Goal: Information Seeking & Learning: Learn about a topic

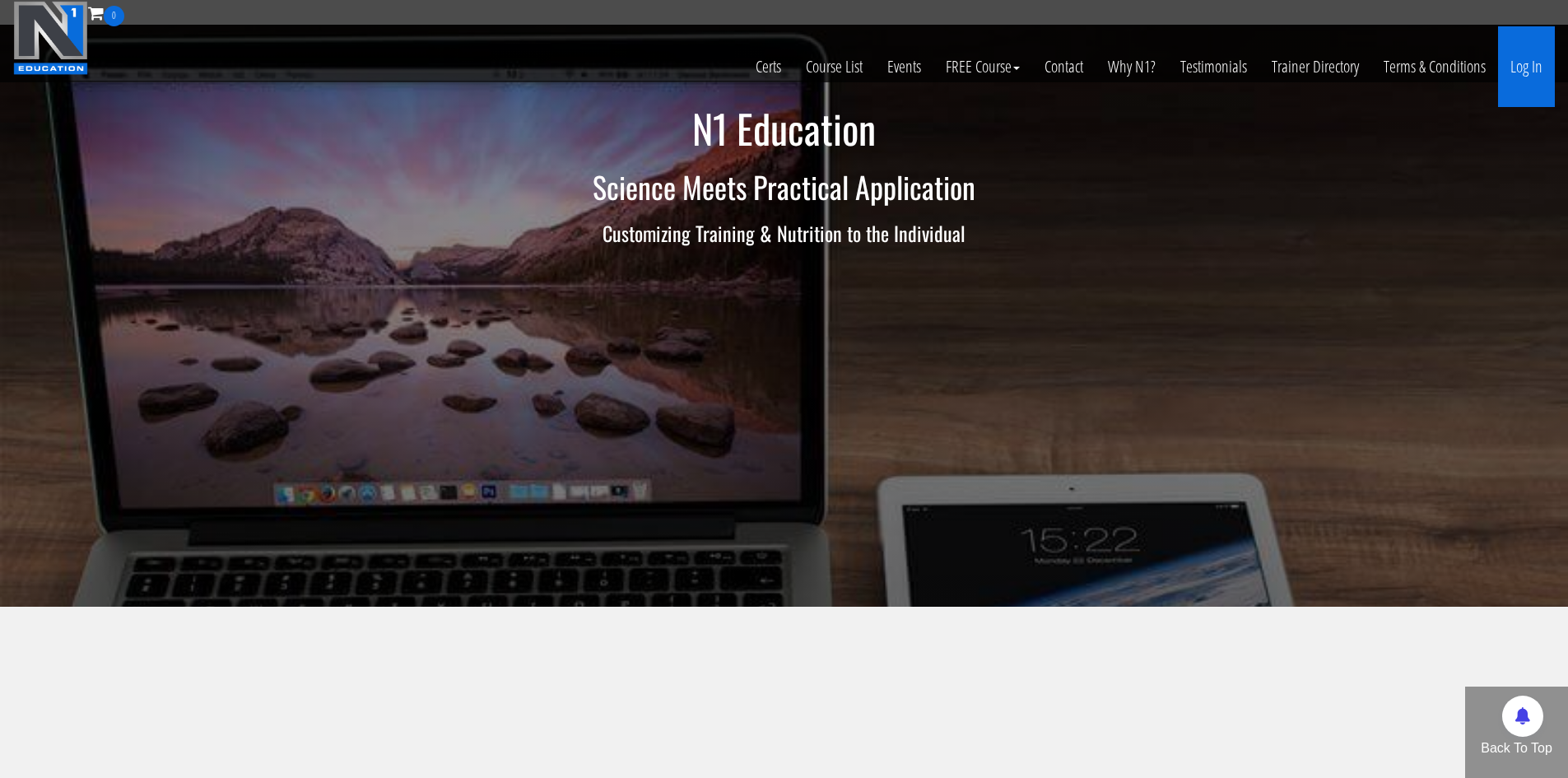
click at [1518, 76] on link "Log In" at bounding box center [1526, 67] width 57 height 81
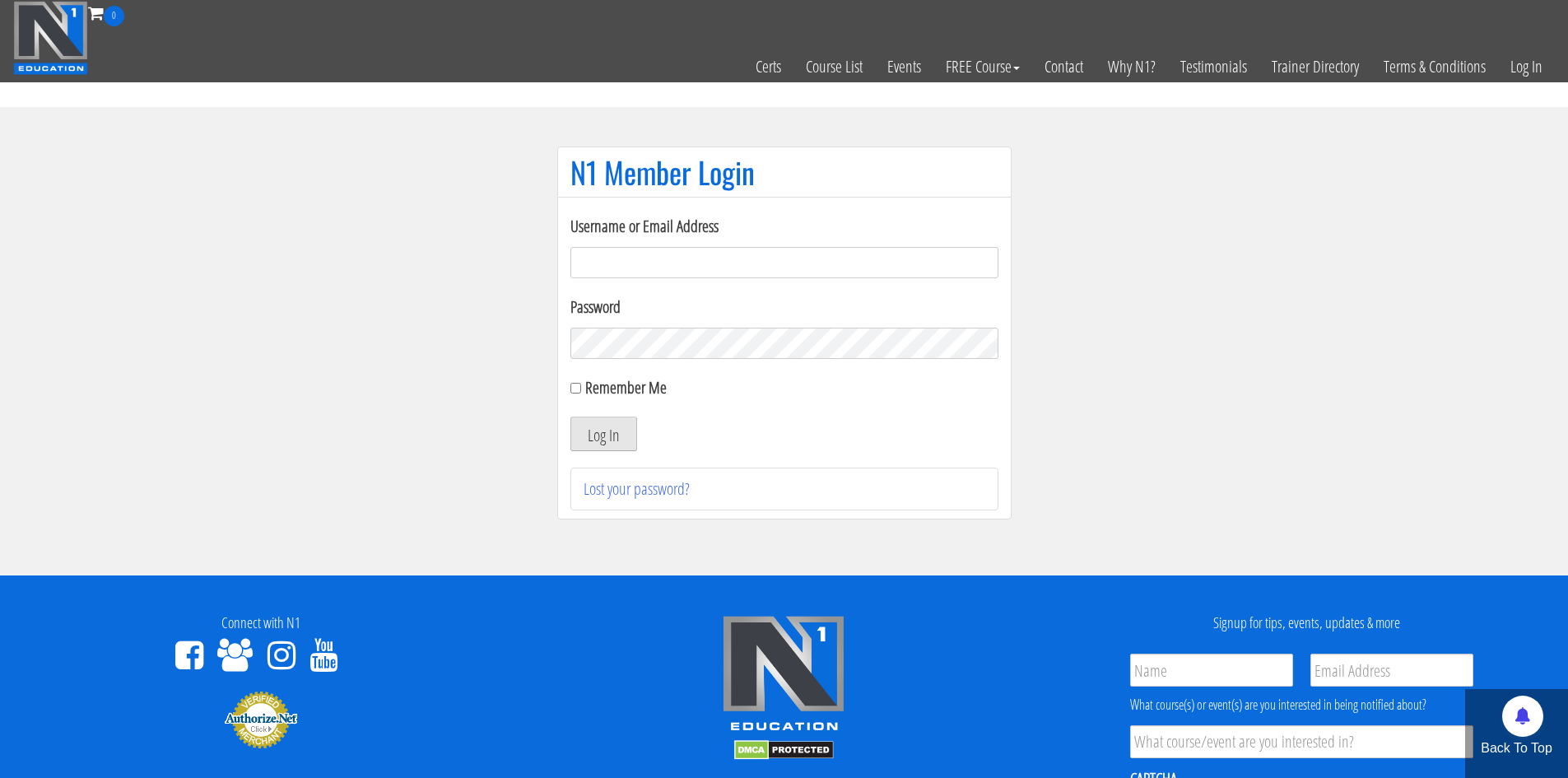
type input "[EMAIL_ADDRESS][DOMAIN_NAME]"
click at [588, 450] on button "Log In" at bounding box center [603, 433] width 67 height 35
click at [238, 317] on section "N1 Member Login Username or Email Address makszietek@gmail.com Password Remembe…" at bounding box center [784, 341] width 1568 height 468
drag, startPoint x: 802, startPoint y: 410, endPoint x: 706, endPoint y: 438, distance: 100.0
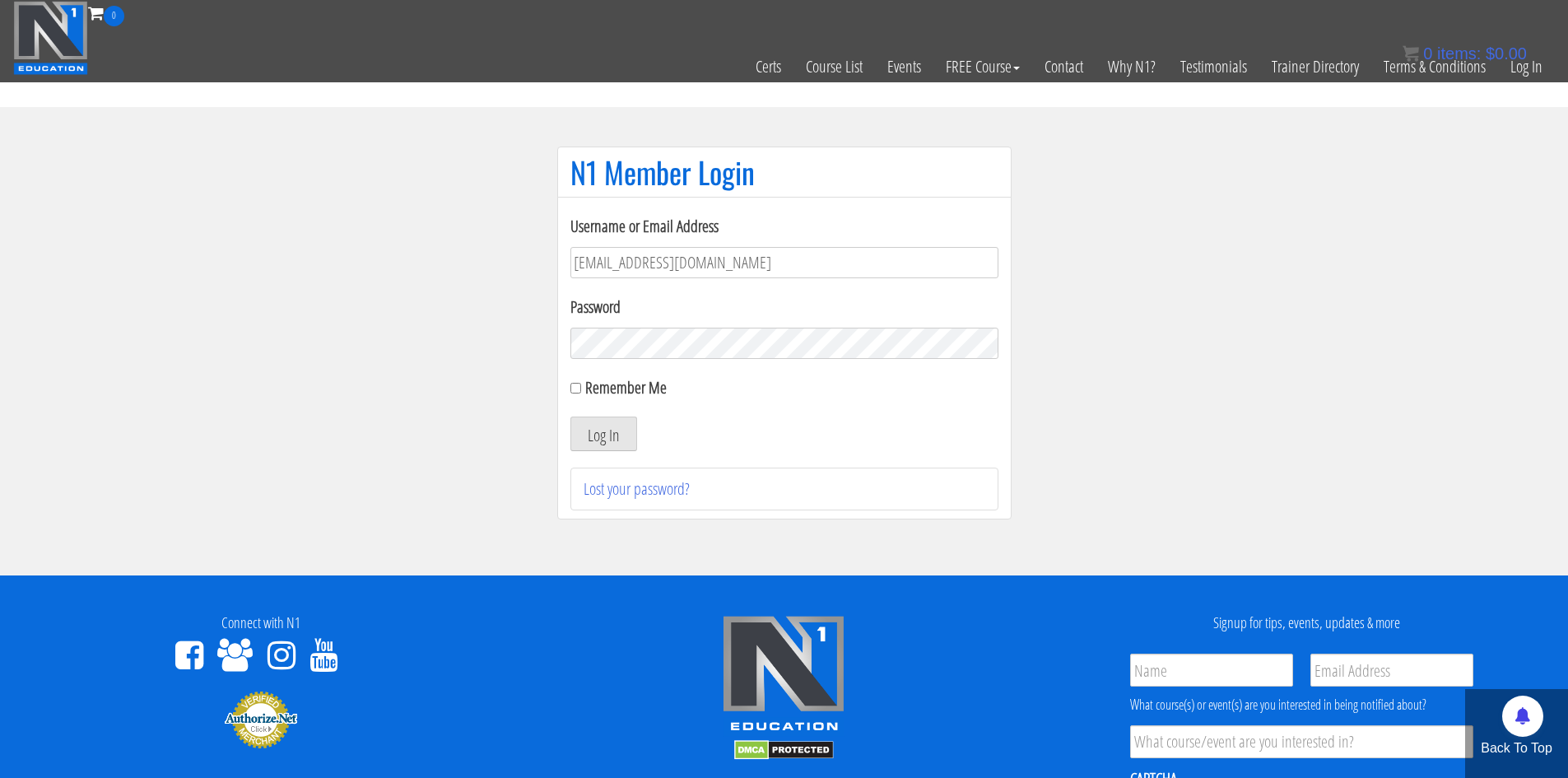
click at [800, 413] on form "Username or Email Address makszietek@gmail.com Password Remember Me Log In" at bounding box center [784, 333] width 428 height 237
click at [627, 448] on button "Log In" at bounding box center [603, 433] width 67 height 35
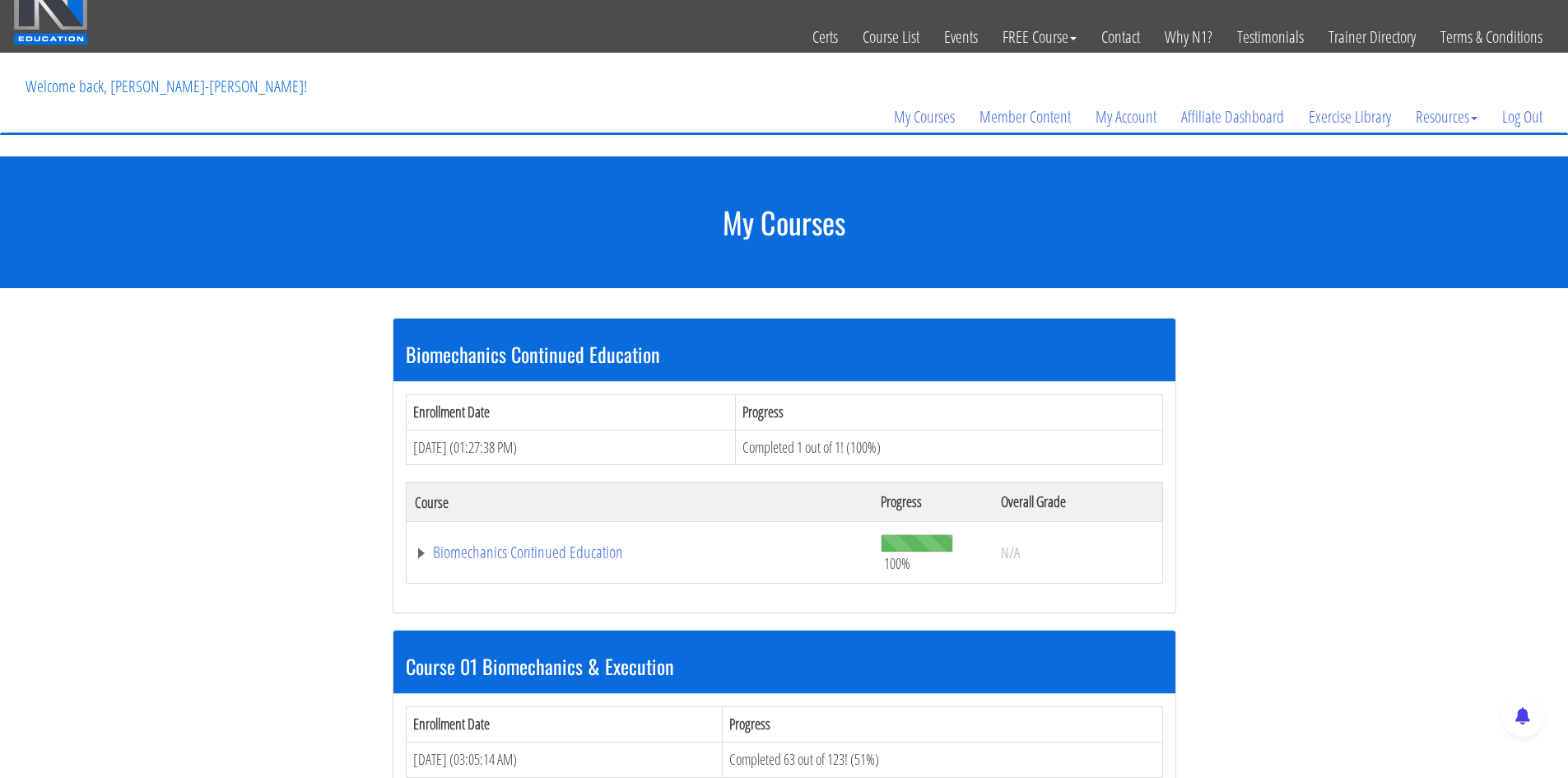
scroll to position [494, 0]
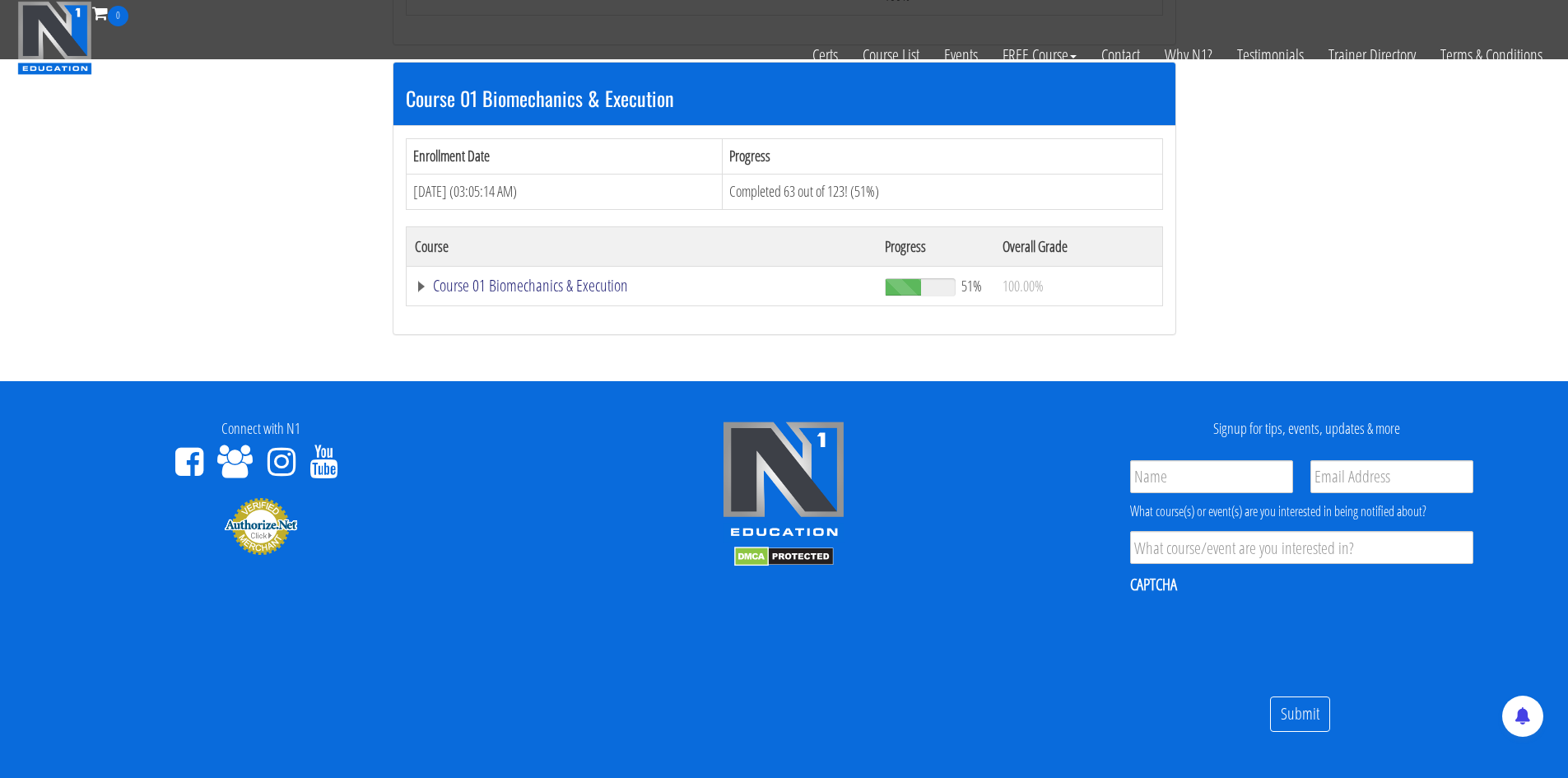
drag, startPoint x: 619, startPoint y: 277, endPoint x: 614, endPoint y: 292, distance: 15.8
click at [618, 278] on link "Course 01 Biomechanics & Execution" at bounding box center [642, 285] width 455 height 16
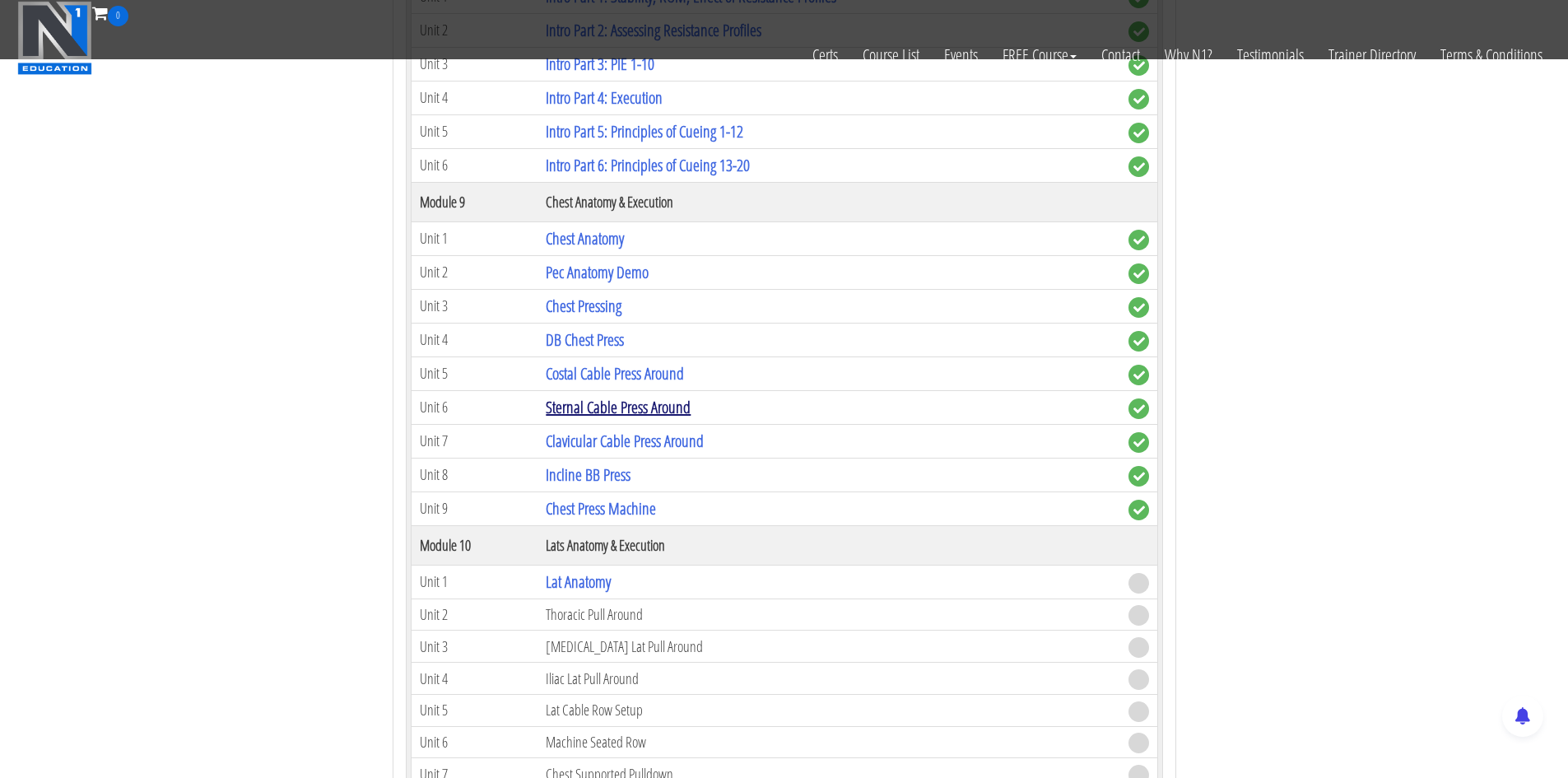
scroll to position [2962, 0]
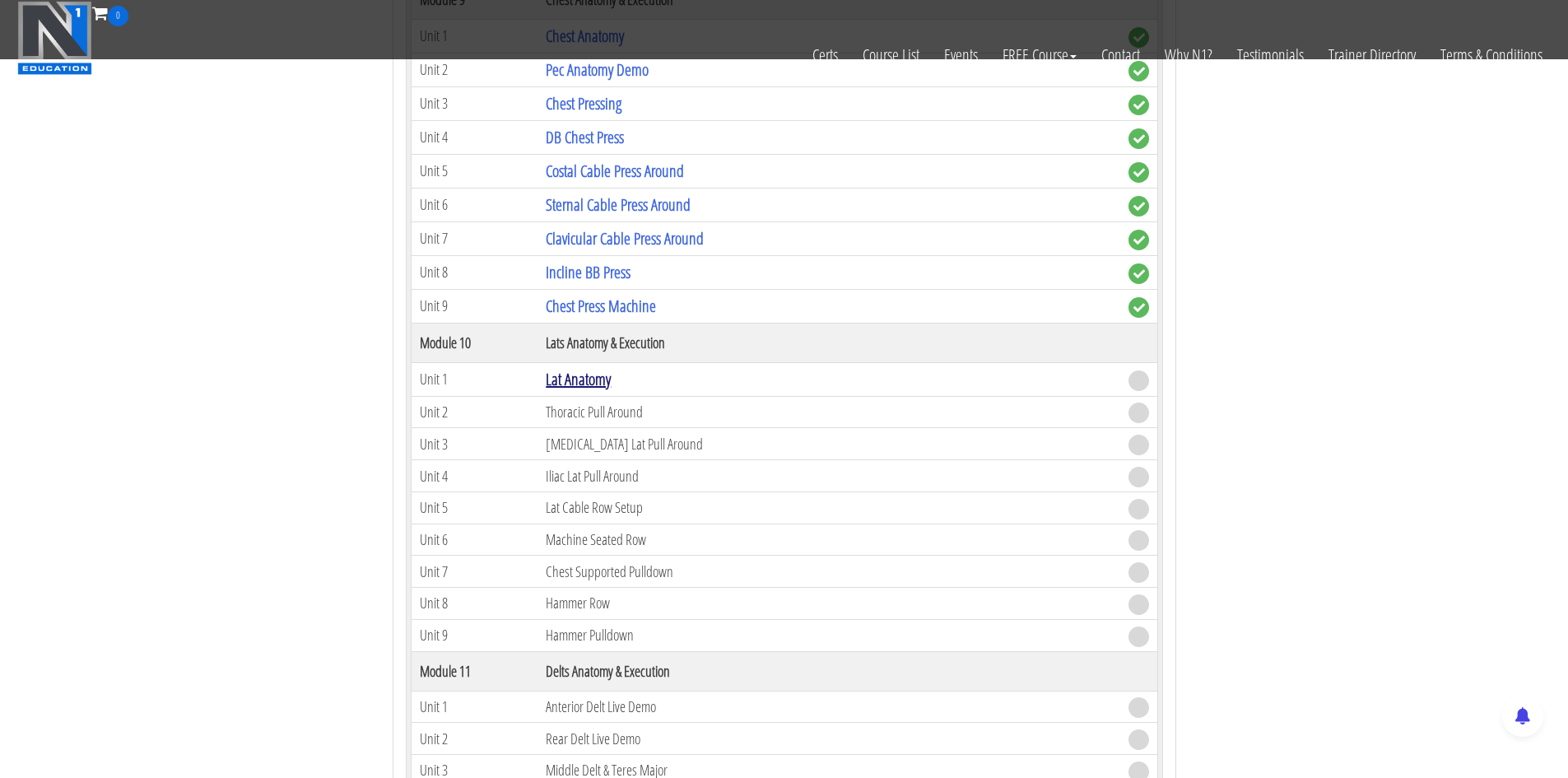
drag, startPoint x: 572, startPoint y: 396, endPoint x: 577, endPoint y: 388, distance: 9.4
click at [573, 394] on tbody "Module 1 The Science of Reps Unit 1 Introduction Unit 2 Range of Motion Unit 3 …" at bounding box center [783, 236] width 746 height 4790
click at [579, 384] on link "Lat Anatomy" at bounding box center [577, 378] width 65 height 22
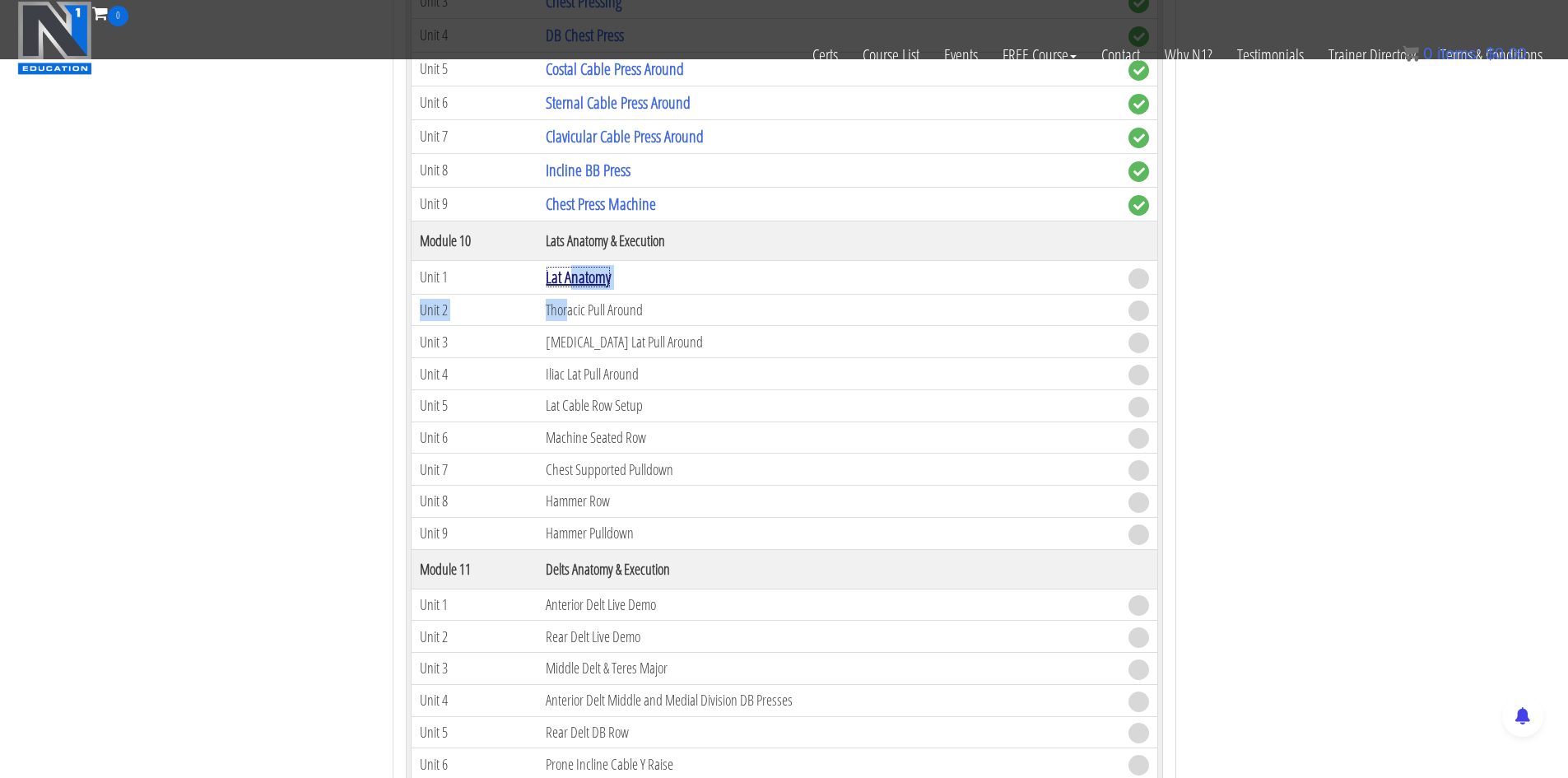
scroll to position [3209, 0]
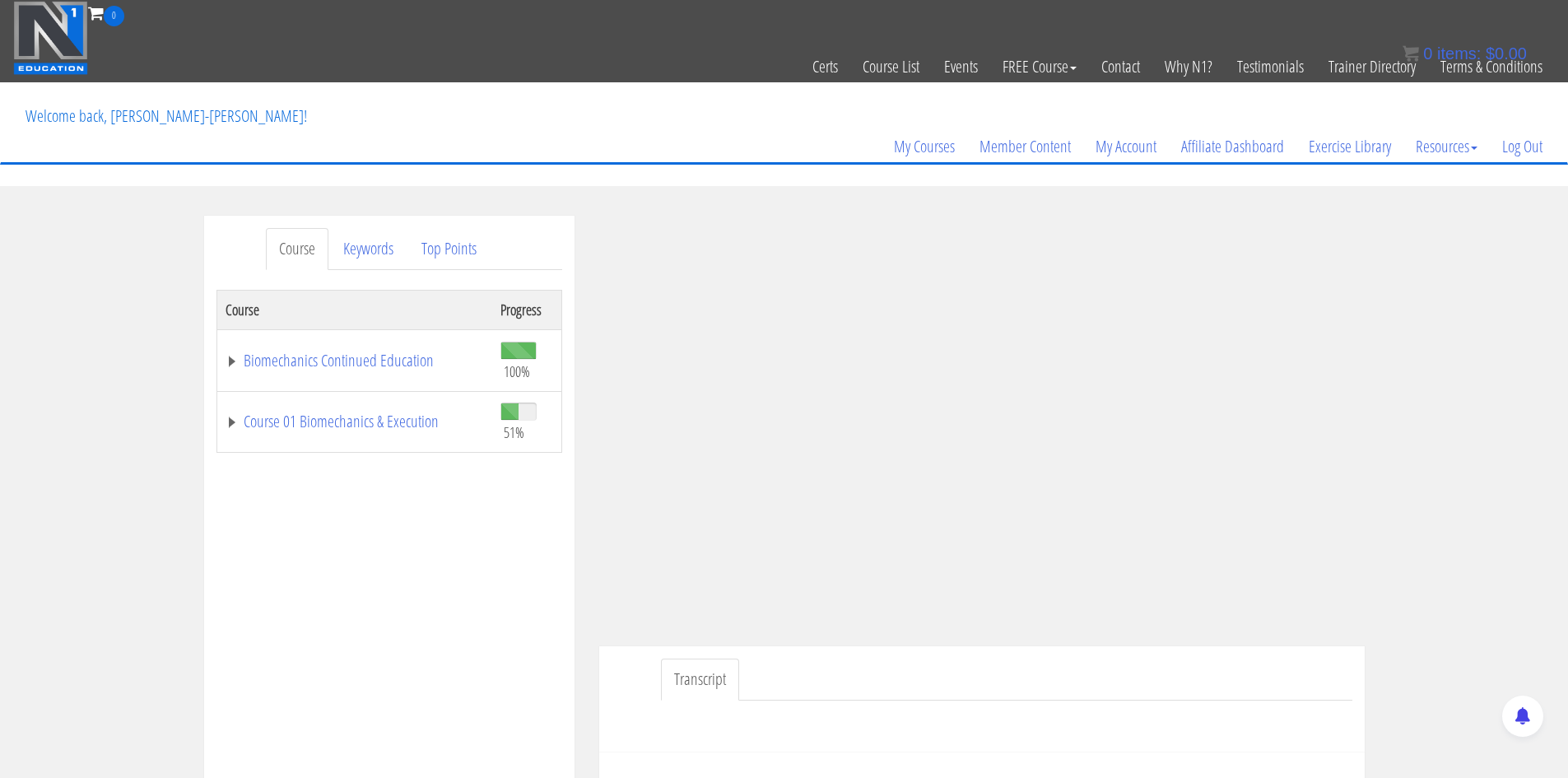
scroll to position [247, 0]
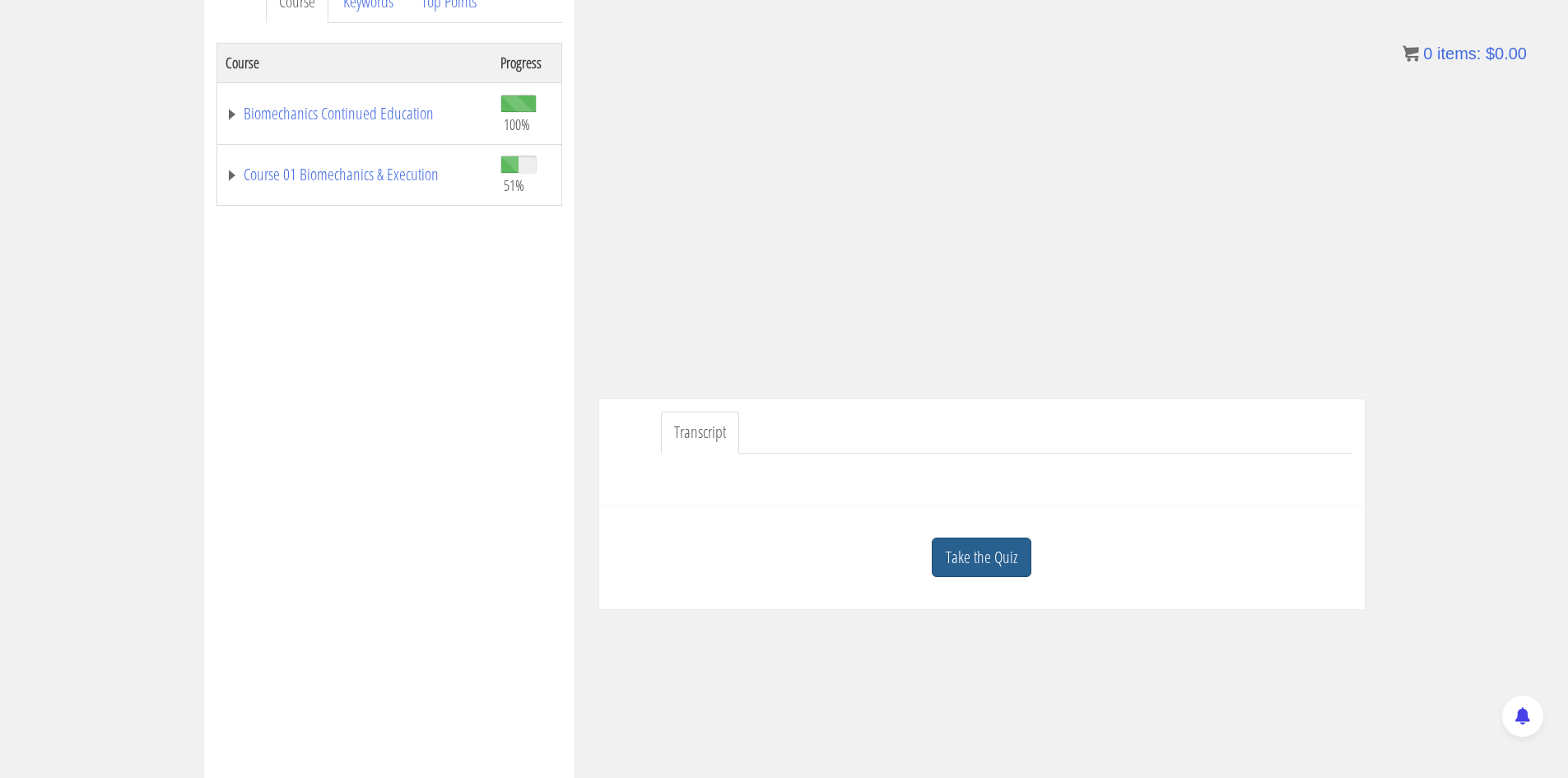
click at [991, 560] on link "Take the Quiz" at bounding box center [981, 558] width 99 height 41
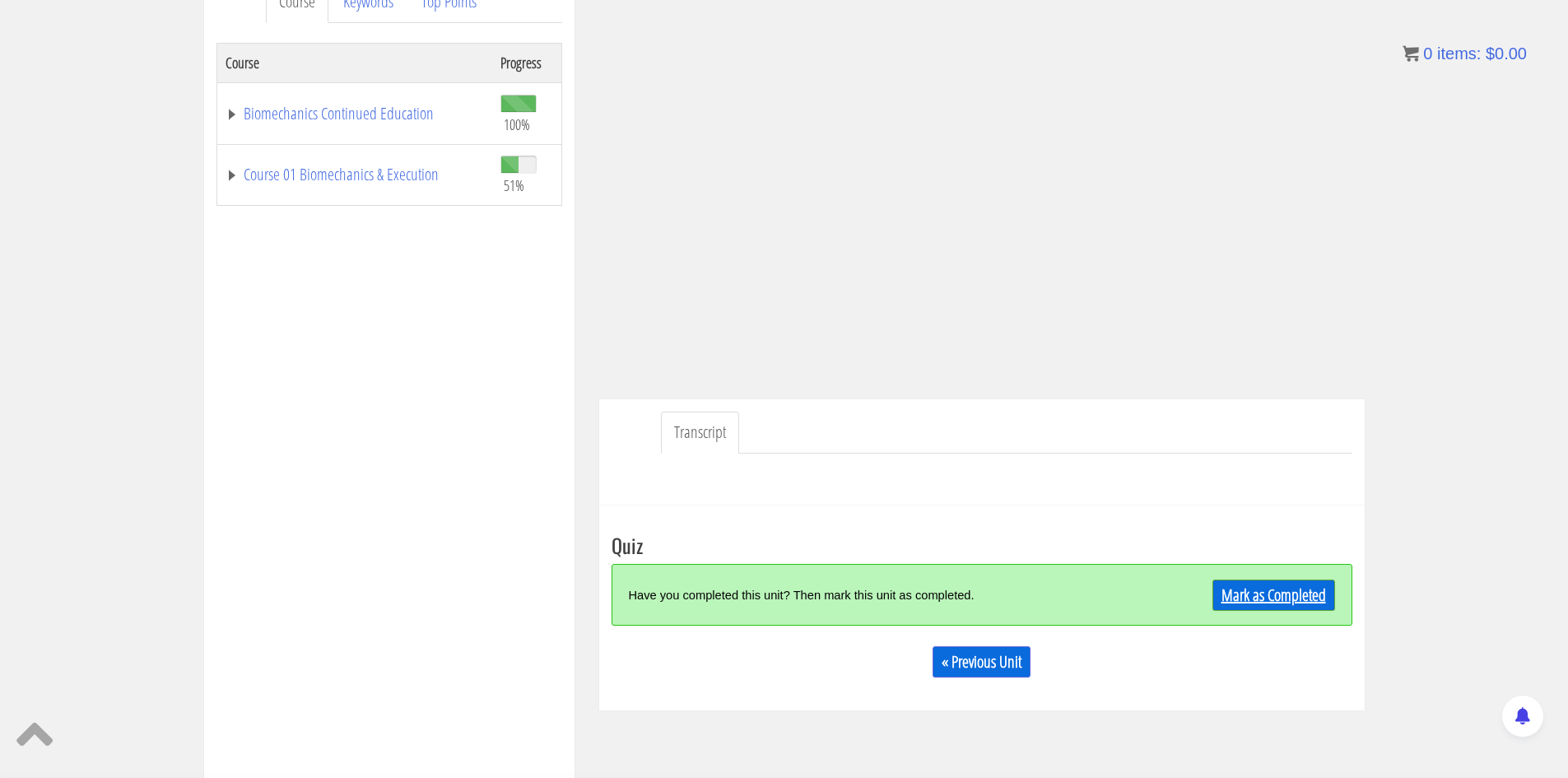
click at [1266, 594] on link "Mark as Completed" at bounding box center [1274, 595] width 123 height 31
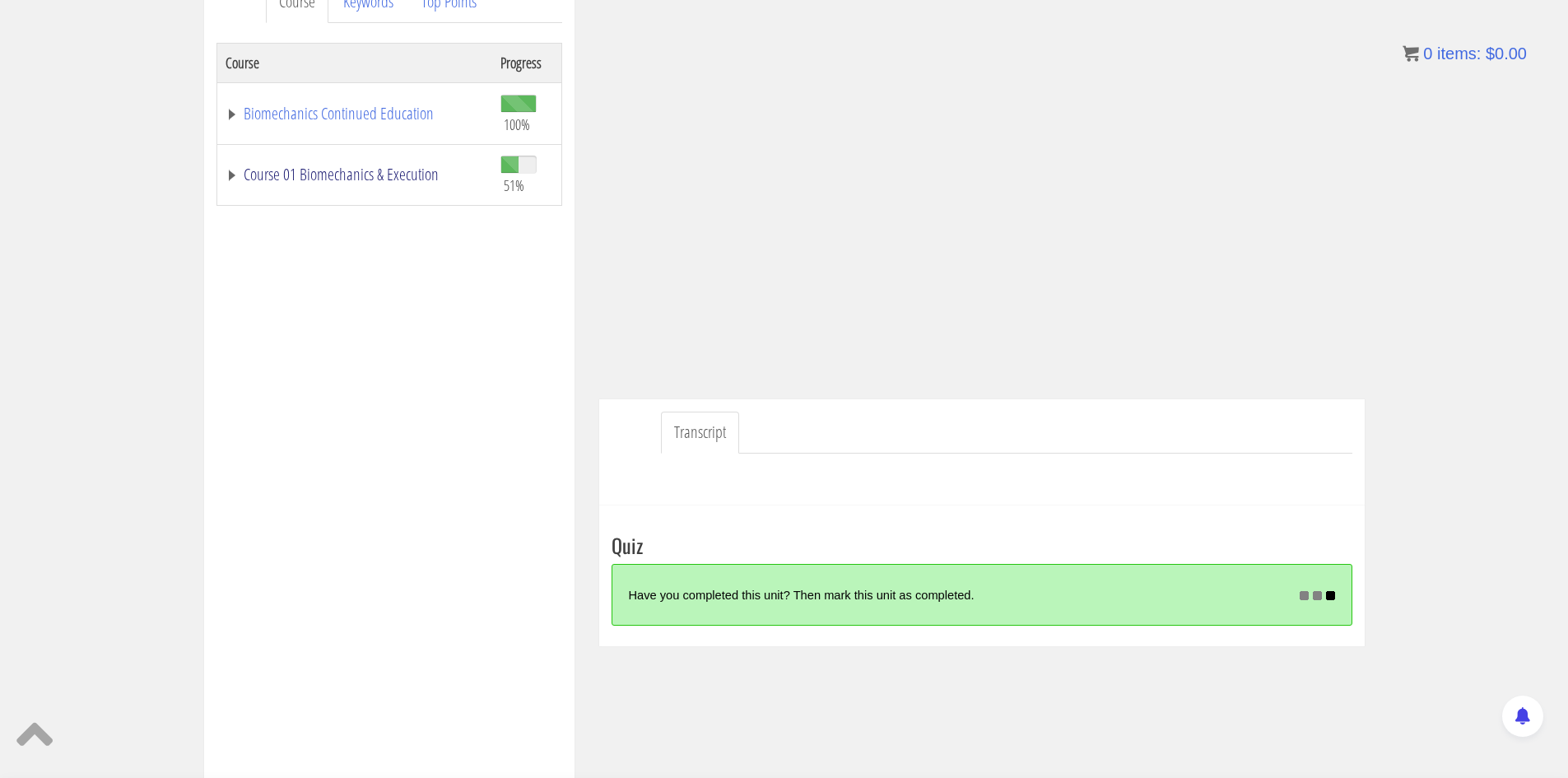
click at [399, 179] on link "Course 01 Biomechanics & Execution" at bounding box center [355, 174] width 259 height 16
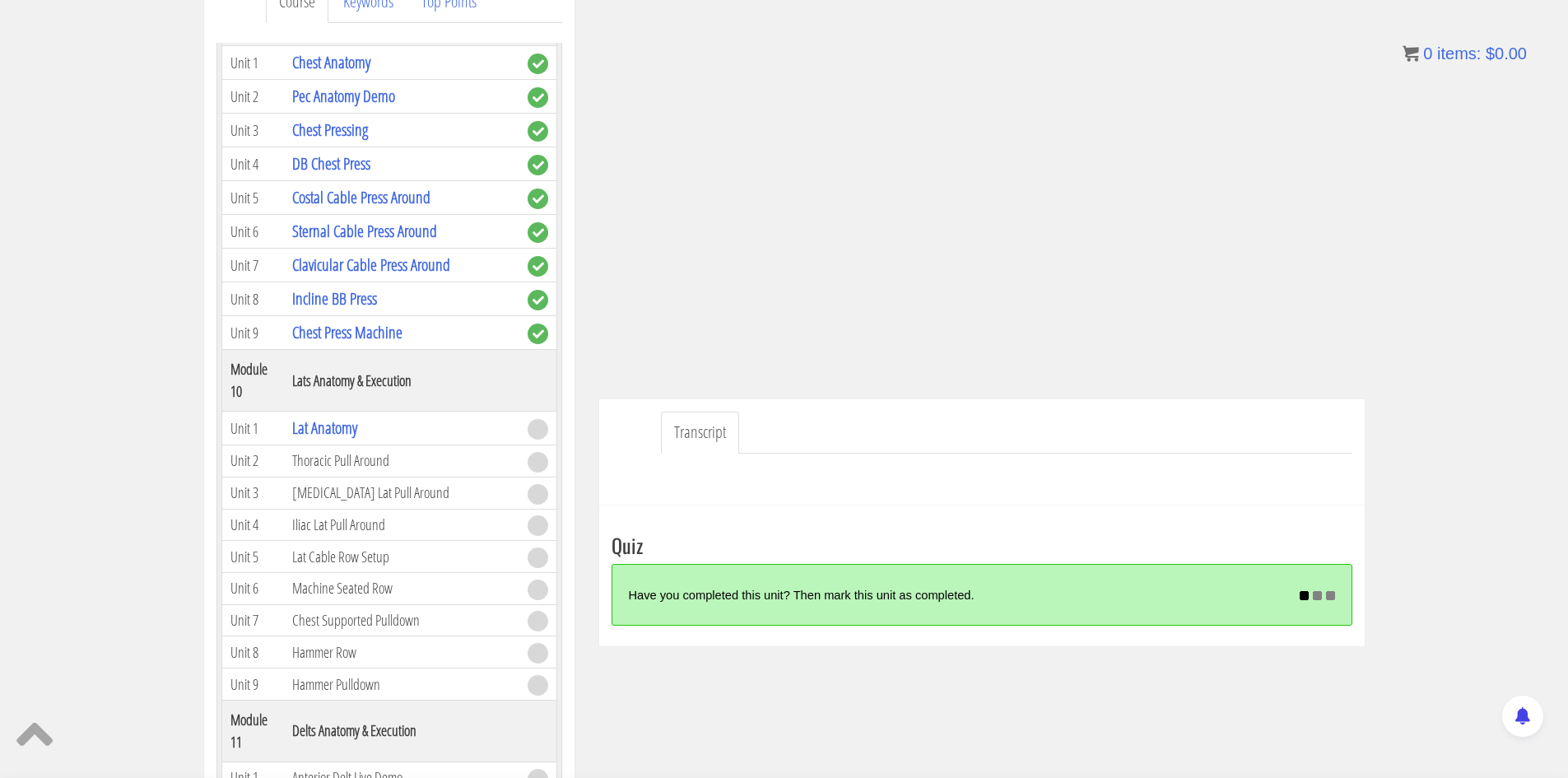
scroll to position [2798, 0]
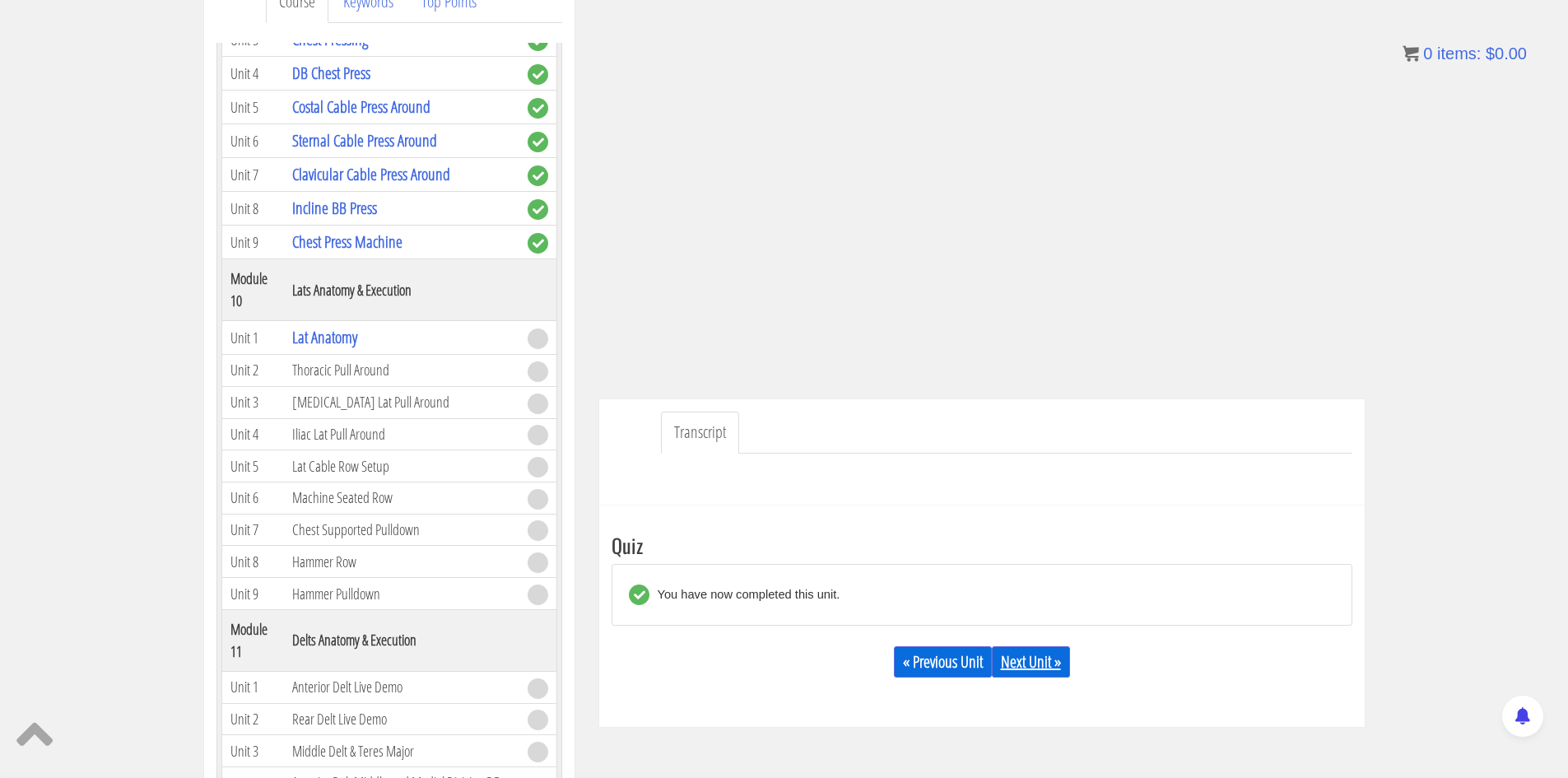
click at [1064, 662] on link "Next Unit »" at bounding box center [1030, 661] width 78 height 31
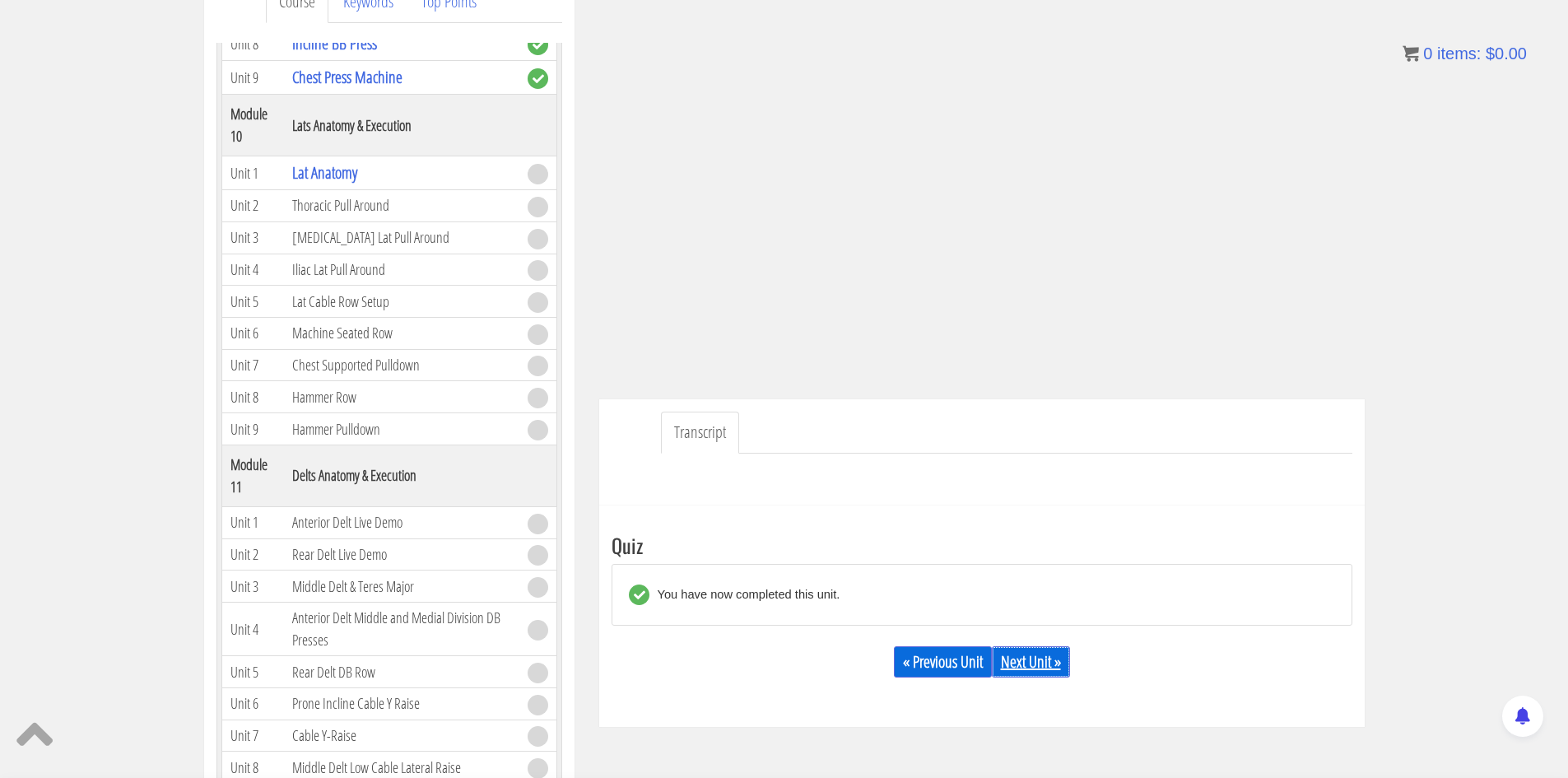
scroll to position [3044, 0]
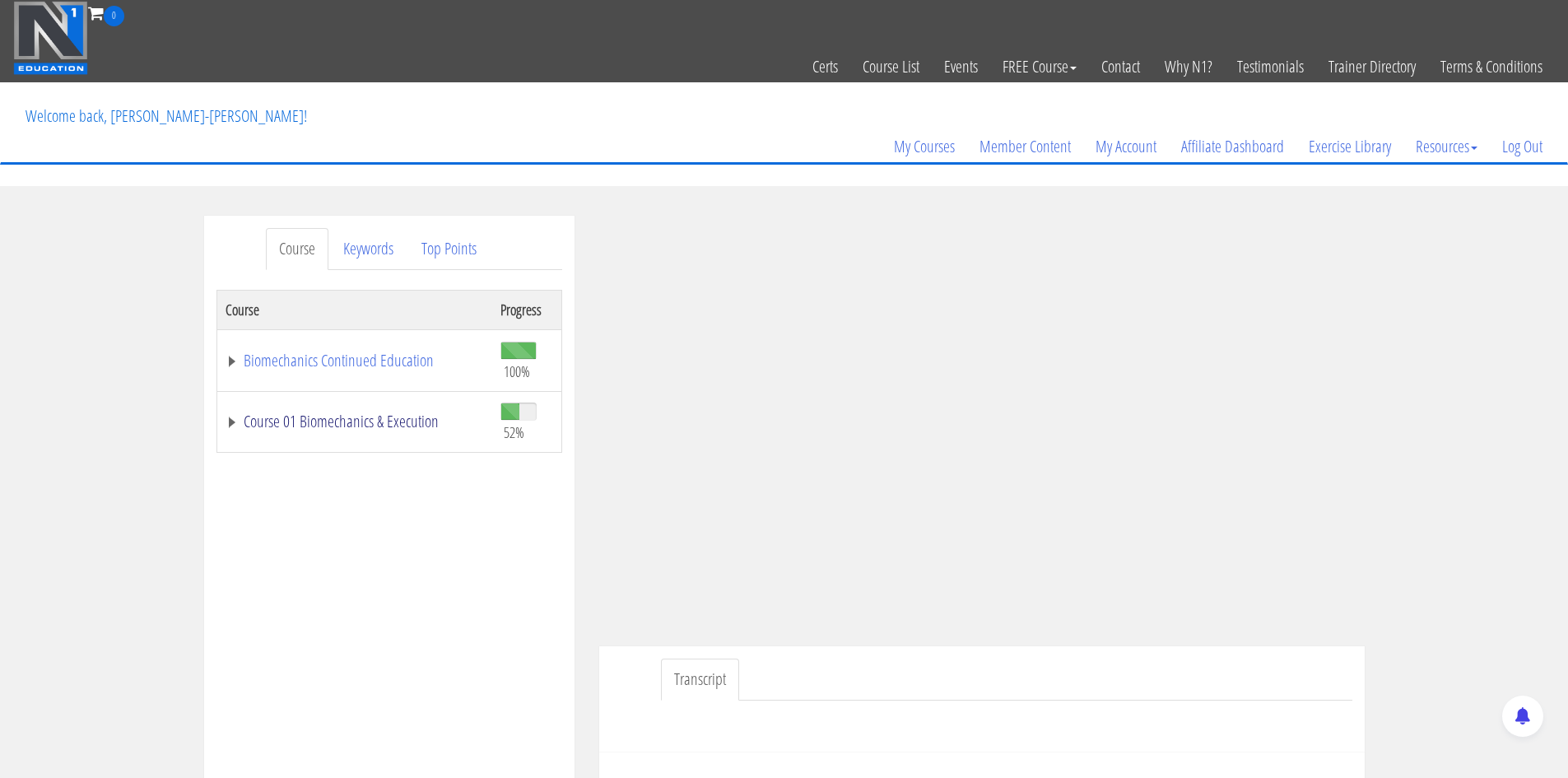
click at [373, 426] on link "Course 01 Biomechanics & Execution" at bounding box center [355, 421] width 259 height 16
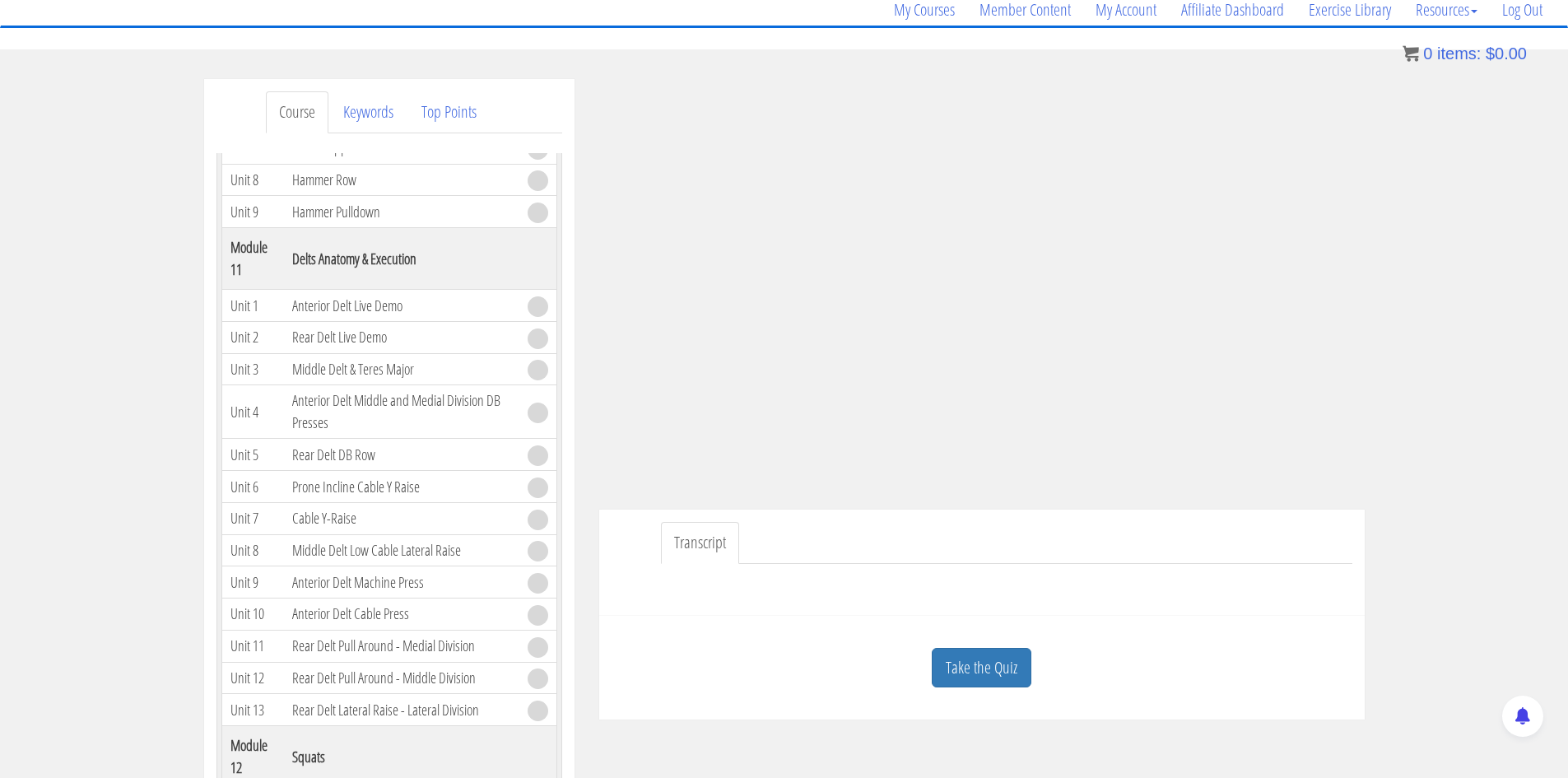
scroll to position [247, 0]
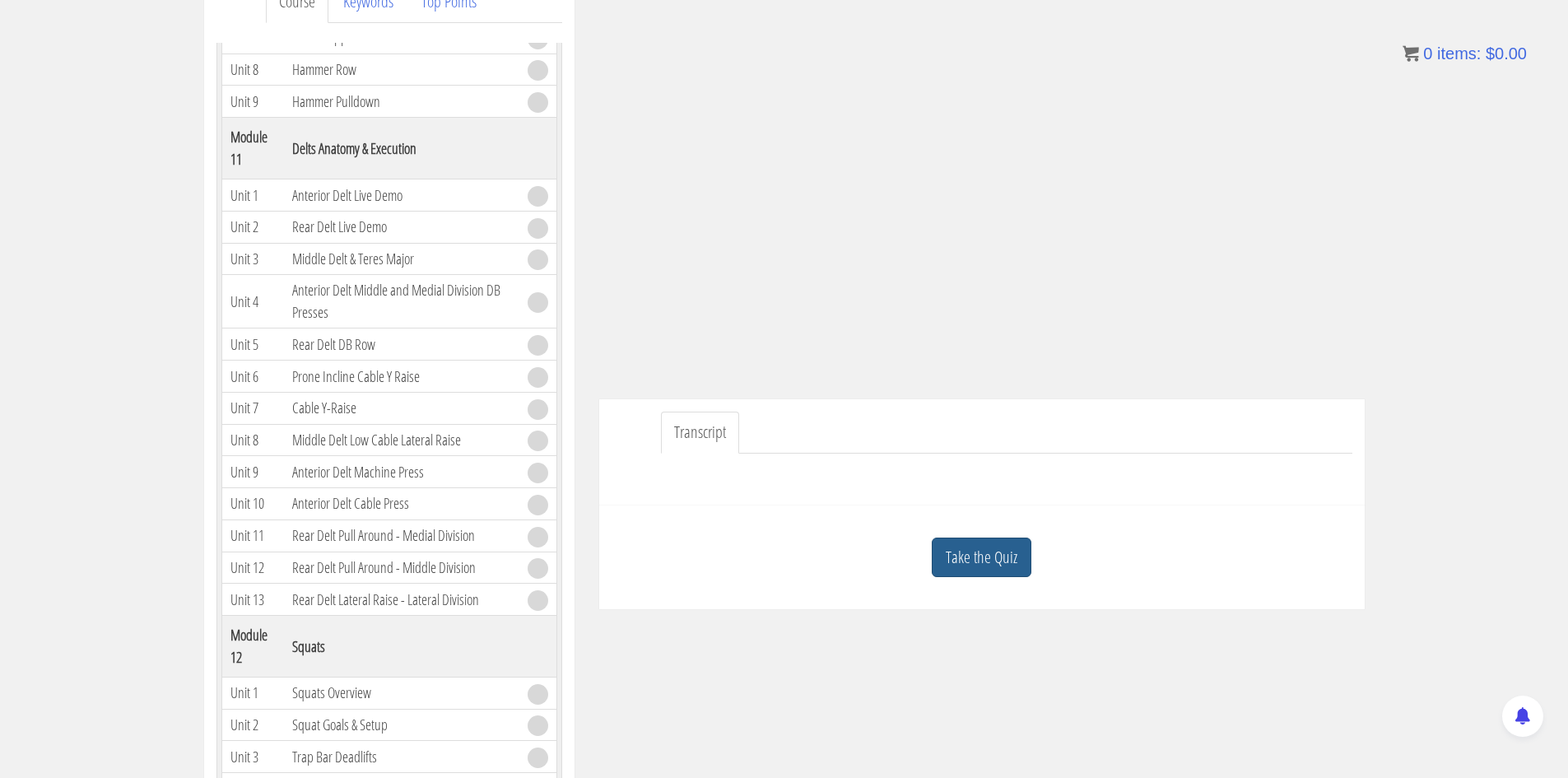
click at [991, 561] on link "Take the Quiz" at bounding box center [981, 558] width 99 height 41
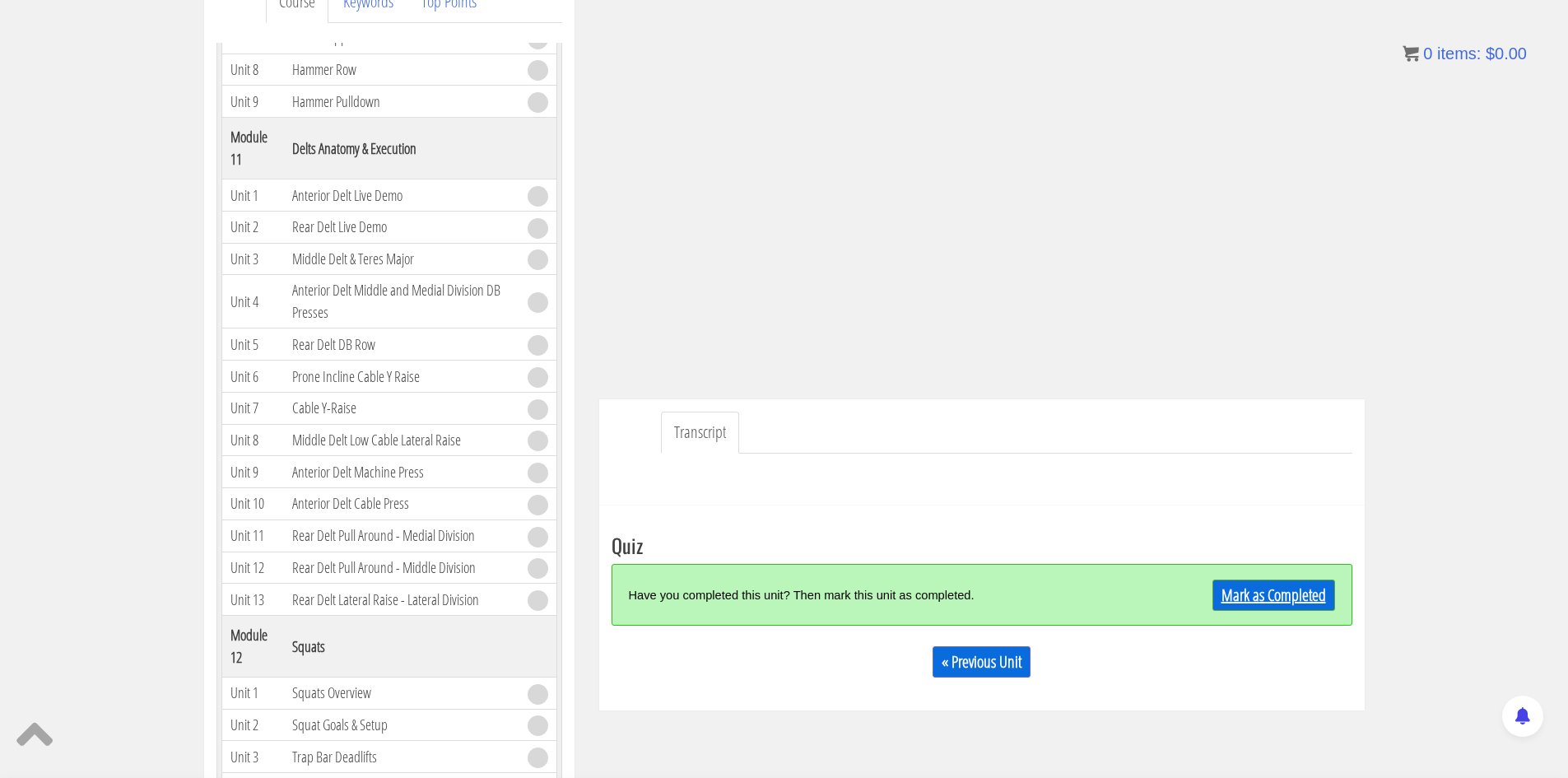
click at [1233, 593] on link "Mark as Completed" at bounding box center [1274, 595] width 123 height 31
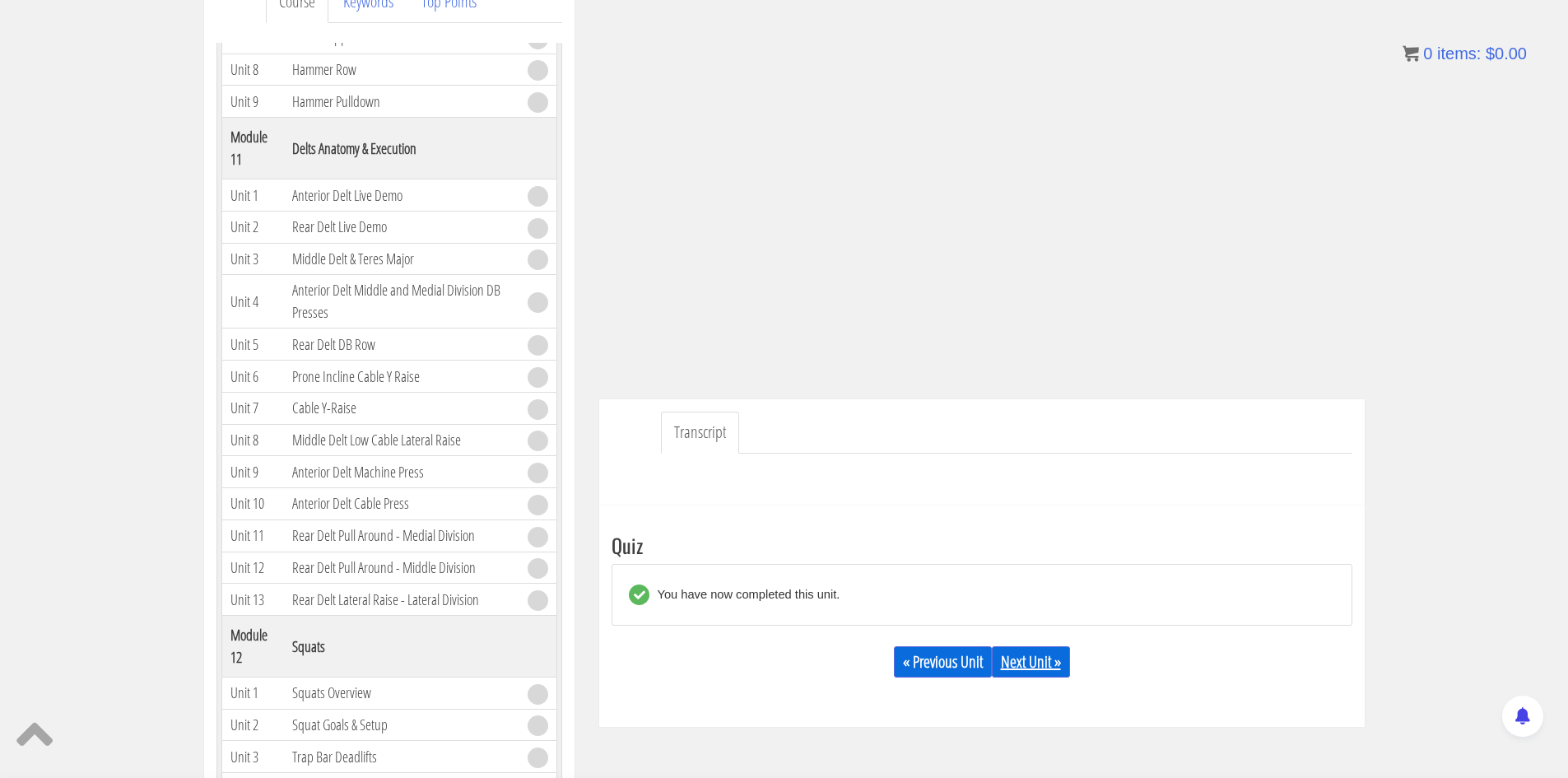
click at [1040, 676] on link "Next Unit »" at bounding box center [1030, 661] width 78 height 31
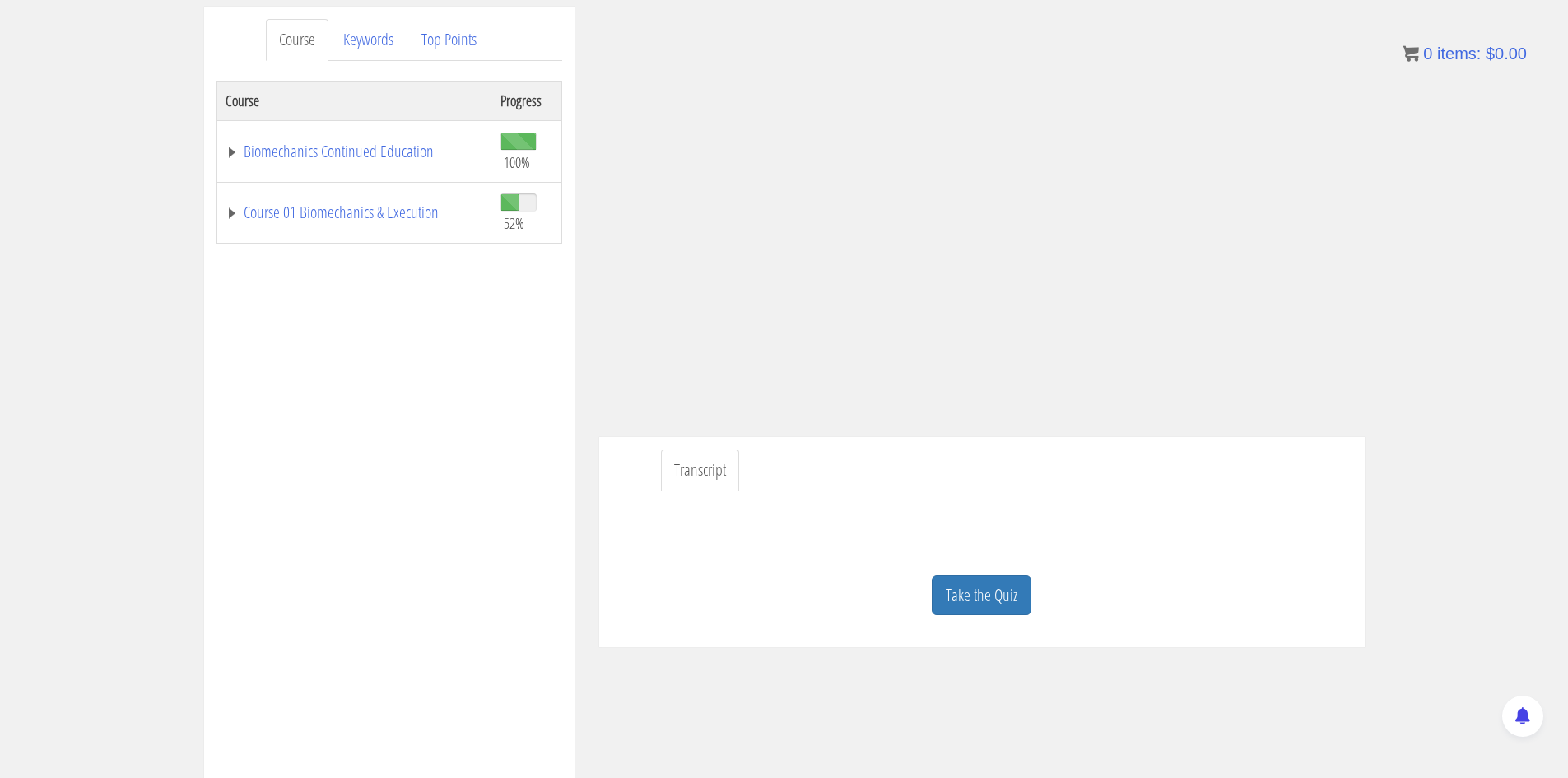
scroll to position [247, 0]
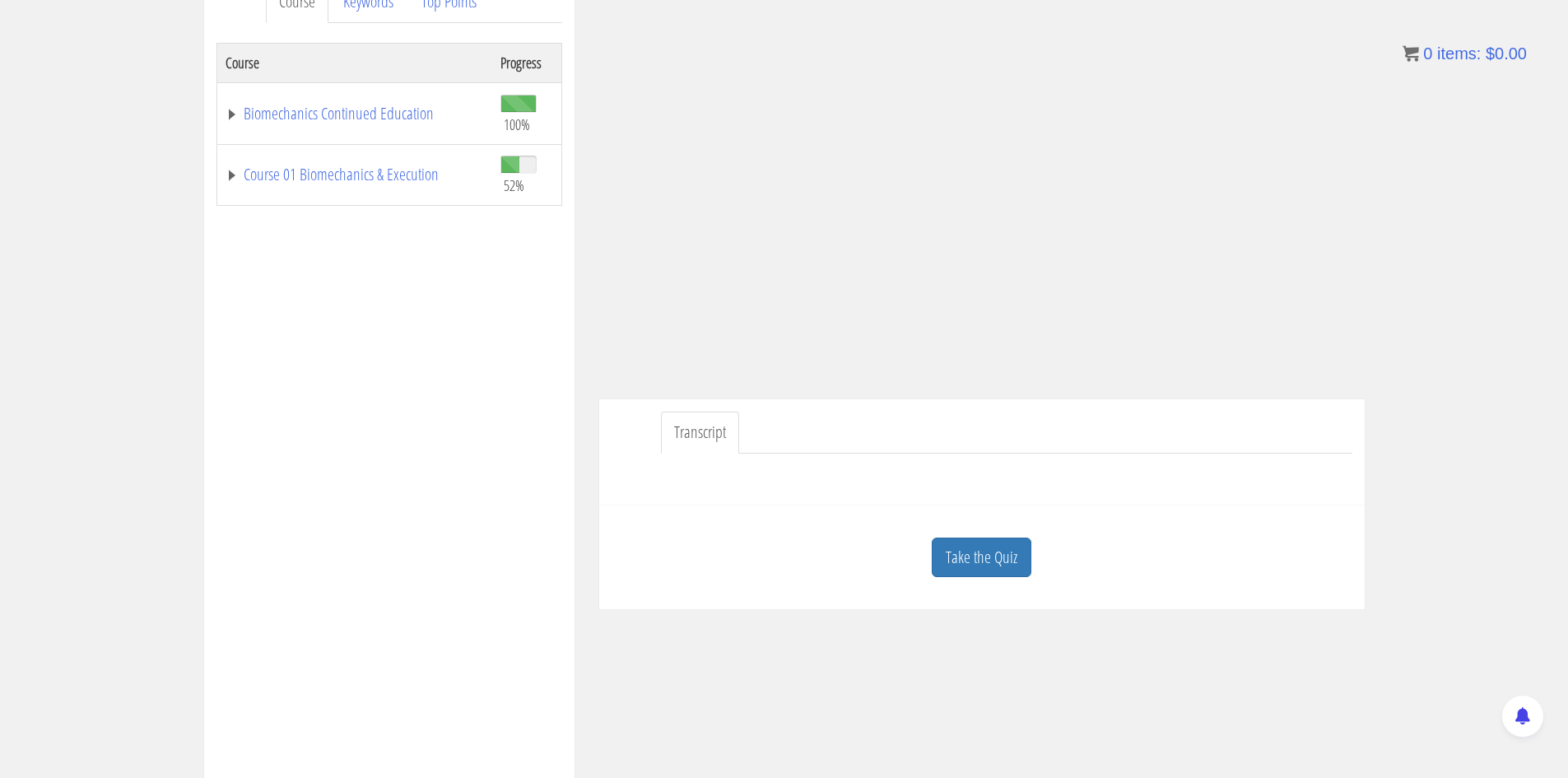
drag, startPoint x: 968, startPoint y: 547, endPoint x: 979, endPoint y: 570, distance: 25.5
click at [968, 547] on link "Take the Quiz" at bounding box center [981, 558] width 99 height 41
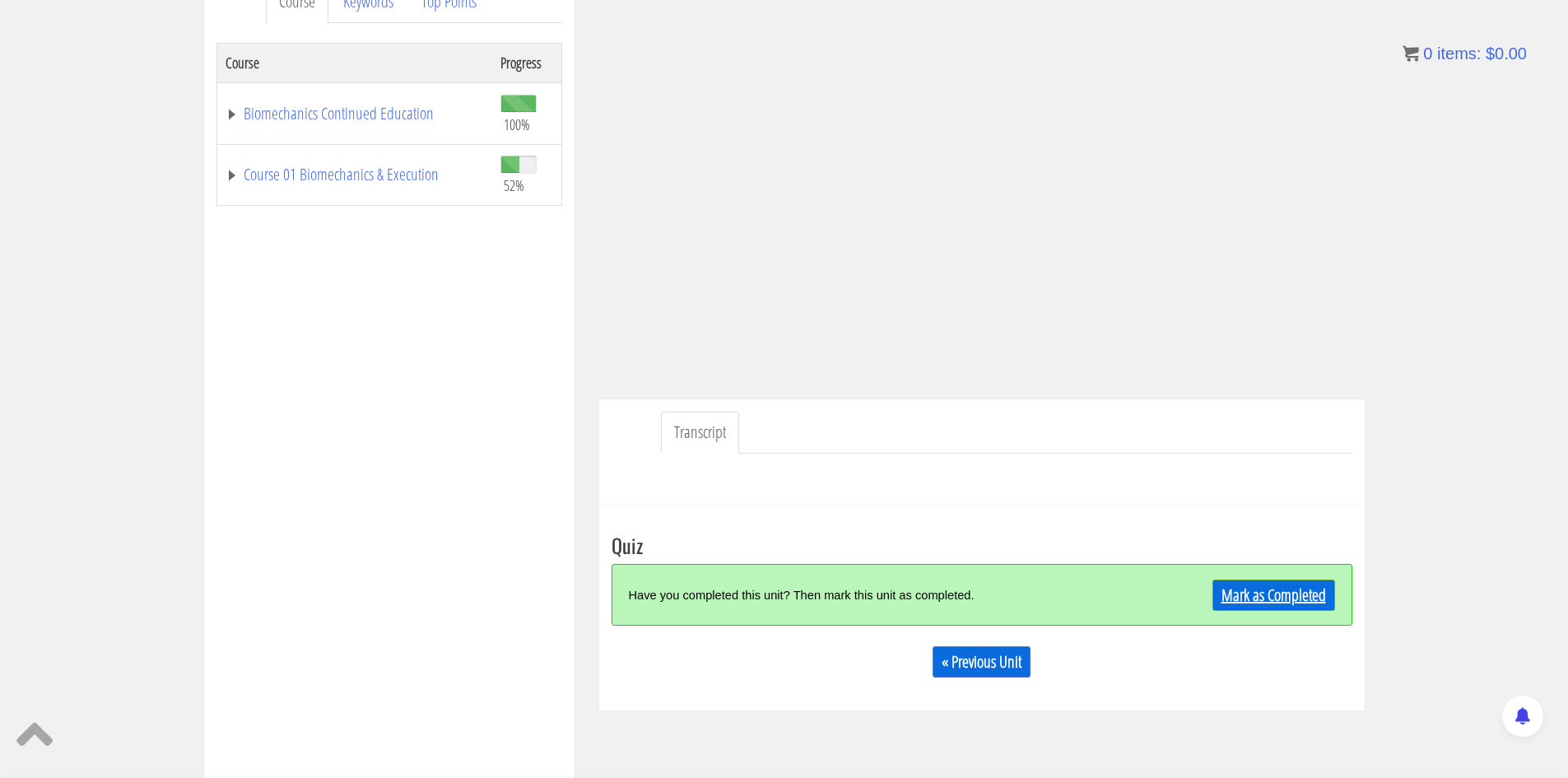
click at [1292, 594] on link "Mark as Completed" at bounding box center [1274, 595] width 123 height 31
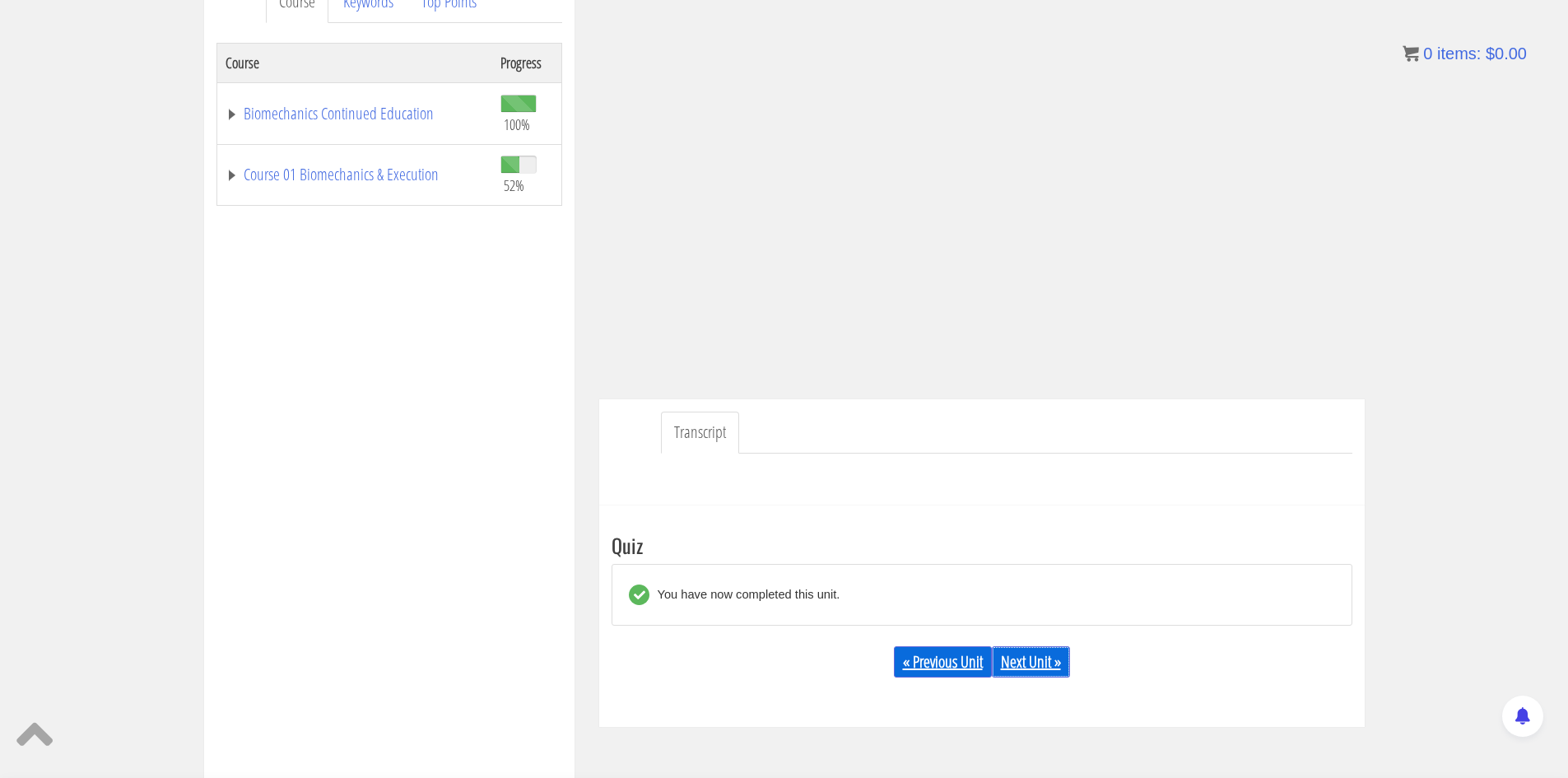
drag, startPoint x: 1018, startPoint y: 657, endPoint x: 981, endPoint y: 647, distance: 38.3
click at [1019, 658] on link "Next Unit »" at bounding box center [1030, 661] width 78 height 31
click at [365, 179] on link "Course 01 Biomechanics & Execution" at bounding box center [355, 174] width 259 height 16
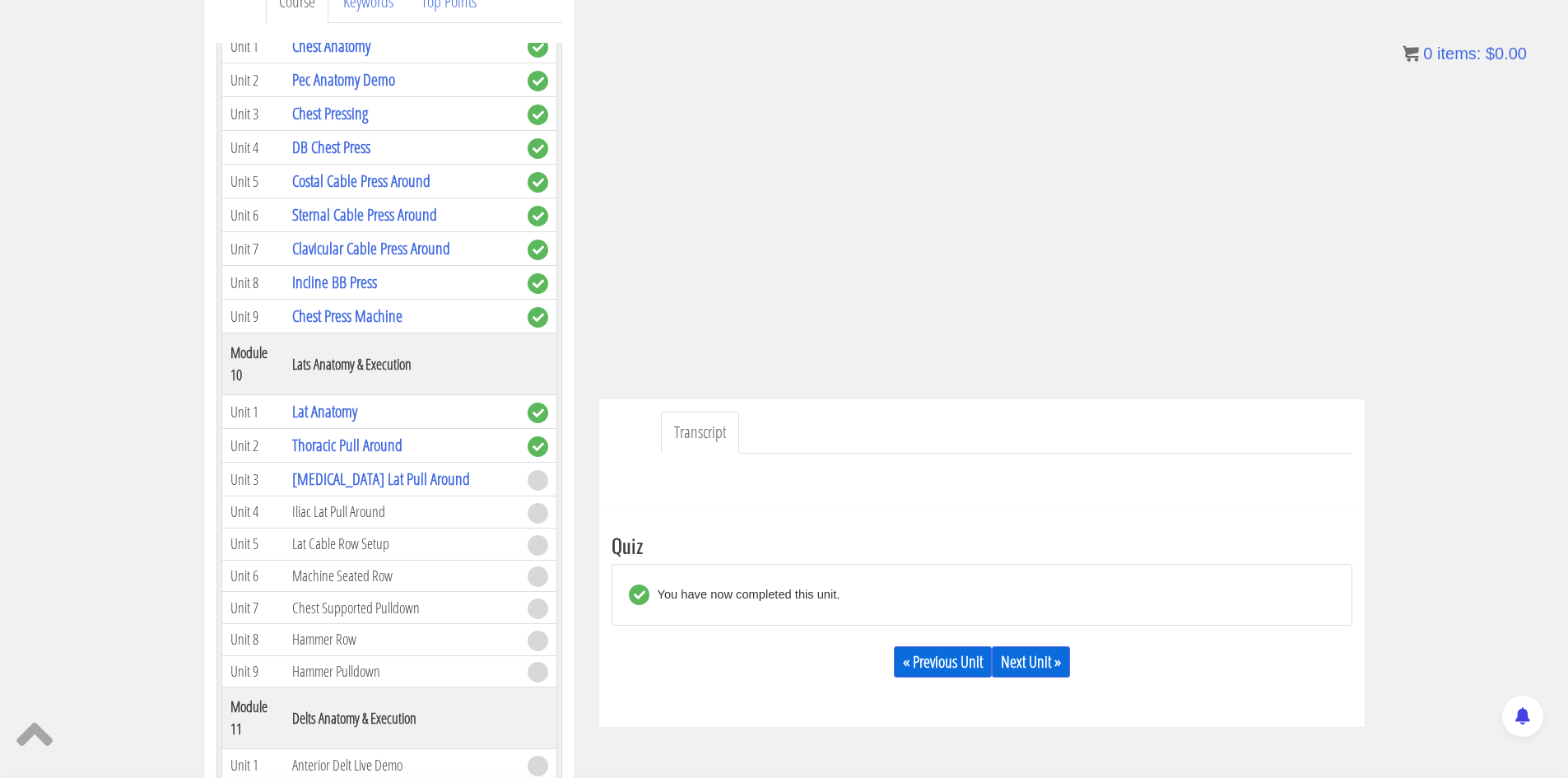
scroll to position [2798, 0]
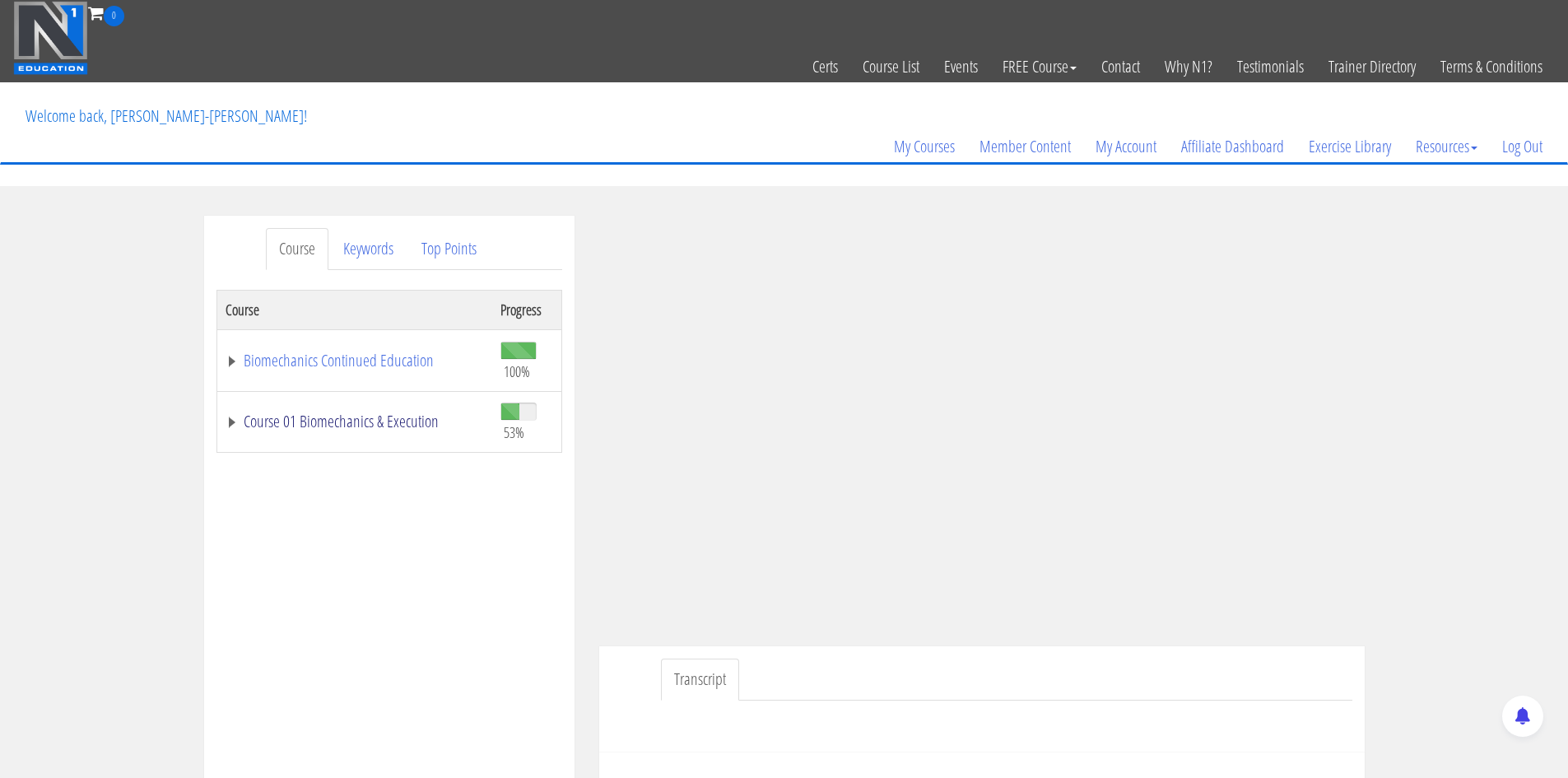
click at [385, 415] on link "Course 01 Biomechanics & Execution" at bounding box center [355, 421] width 259 height 16
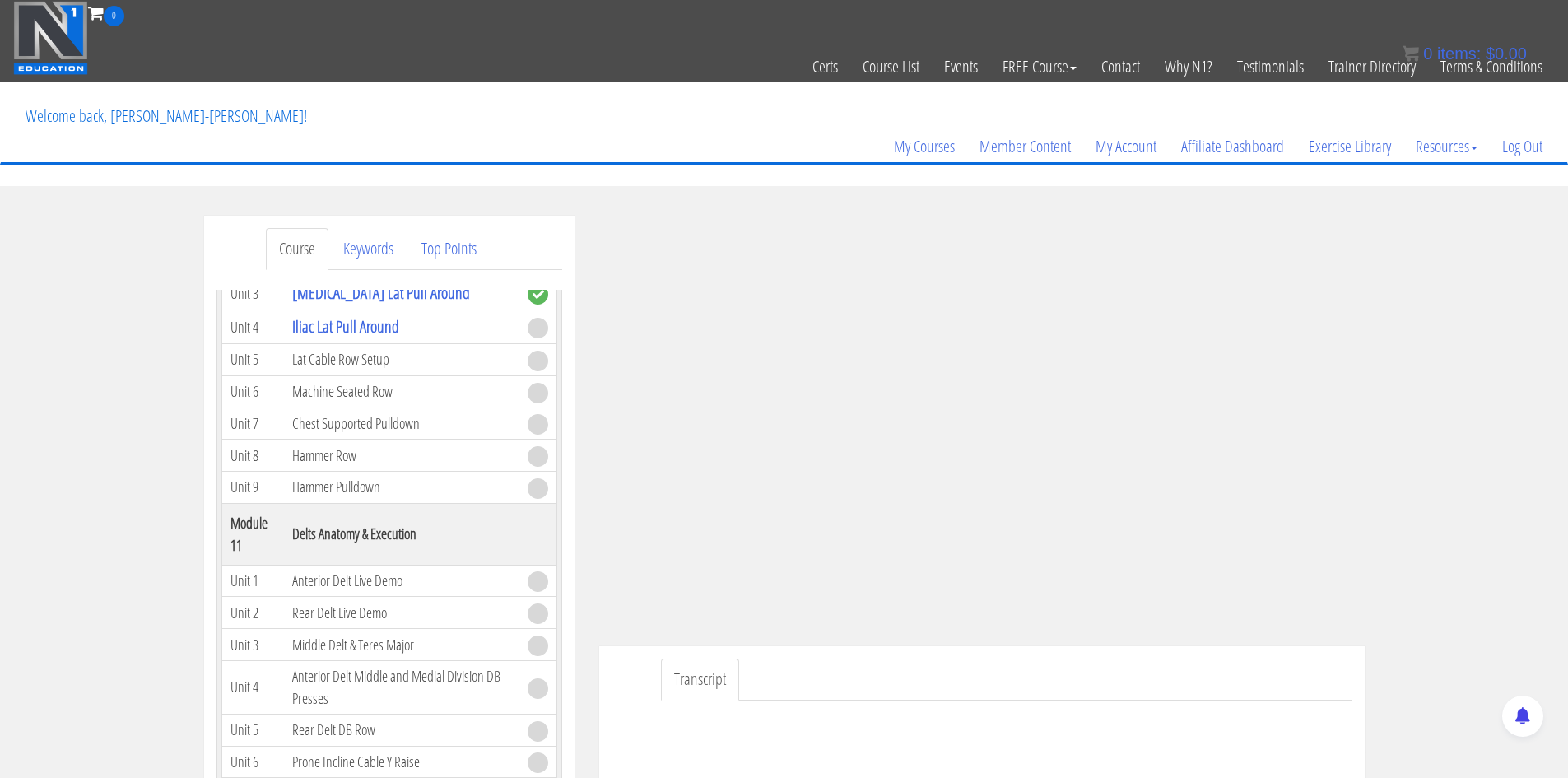
scroll to position [3127, 0]
